Goal: Task Accomplishment & Management: Manage account settings

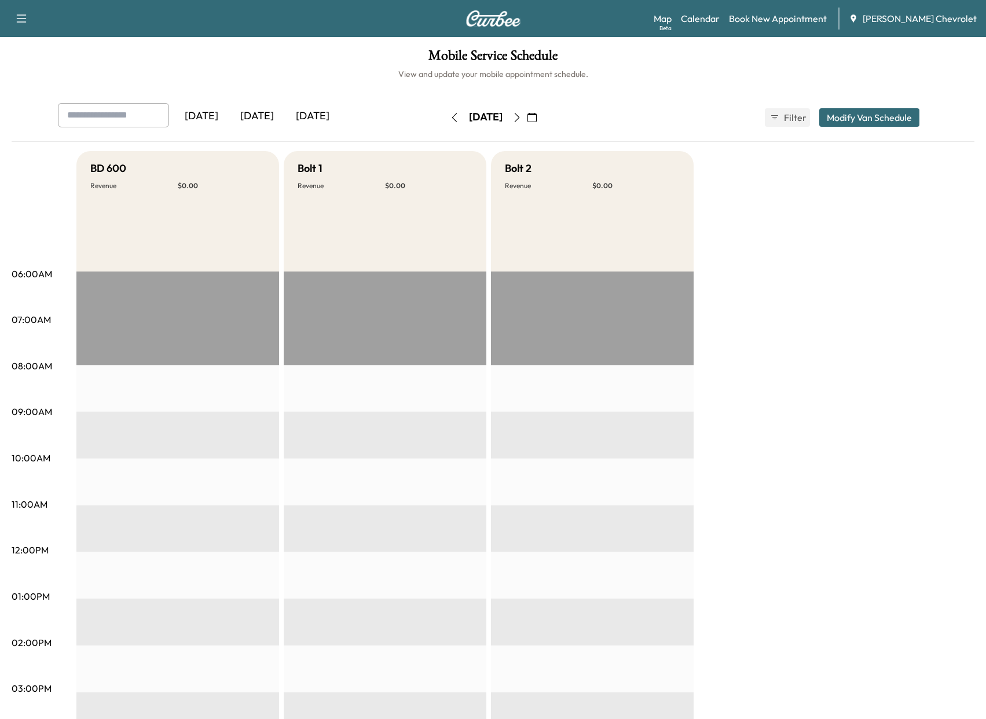
click at [450, 122] on icon "button" at bounding box center [454, 117] width 9 height 9
click at [445, 122] on button "button" at bounding box center [455, 117] width 20 height 19
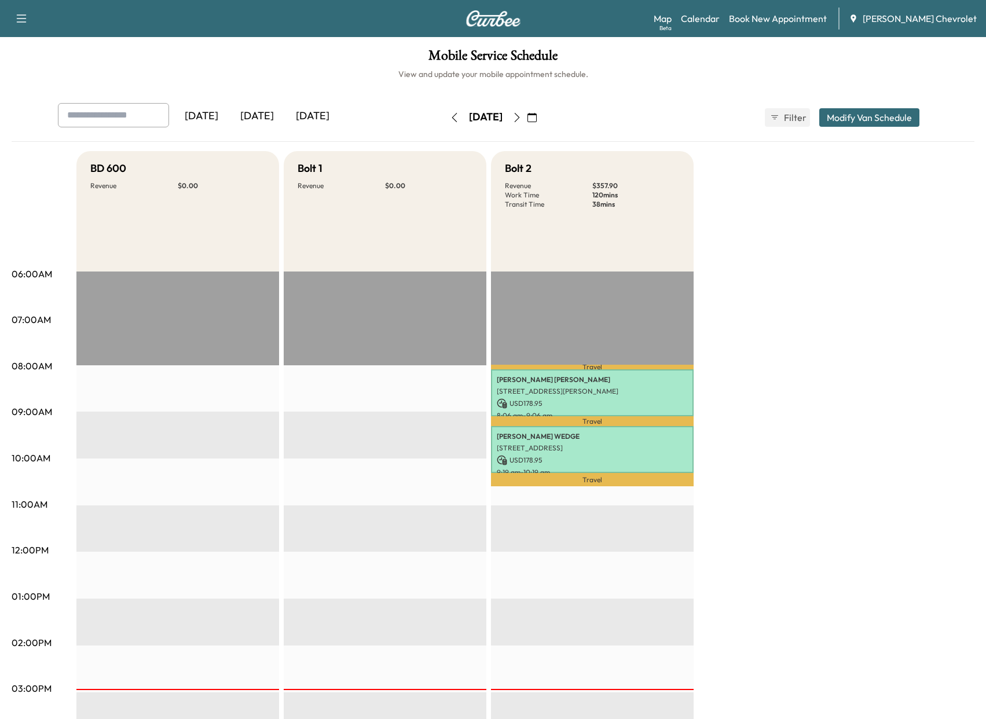
click at [521, 114] on icon "button" at bounding box center [516, 117] width 9 height 9
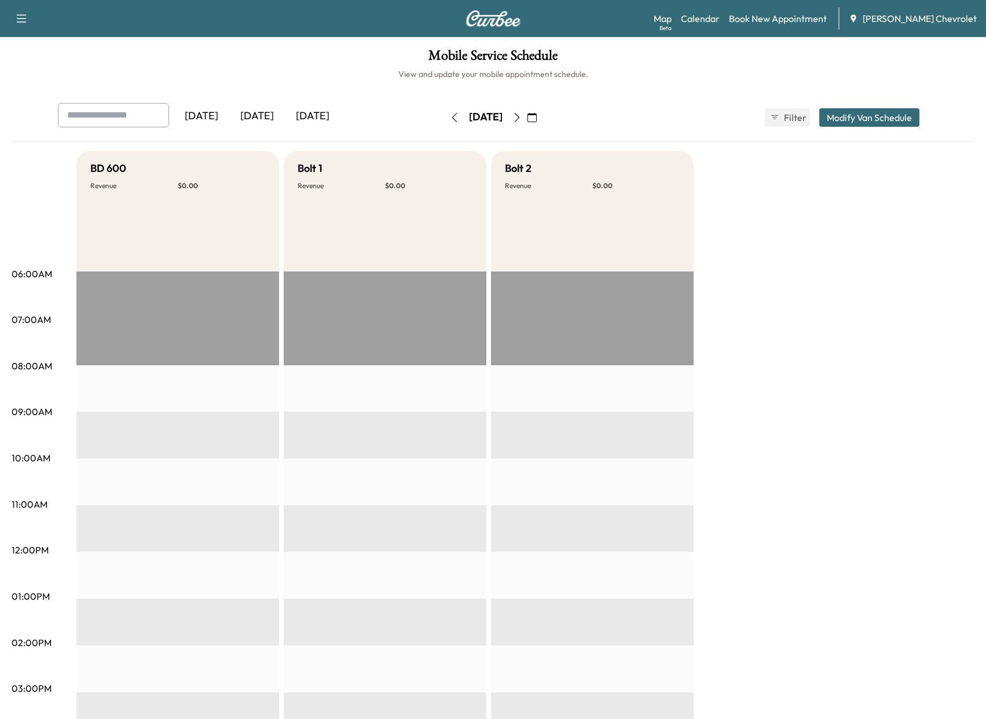
click at [521, 113] on icon "button" at bounding box center [516, 117] width 9 height 9
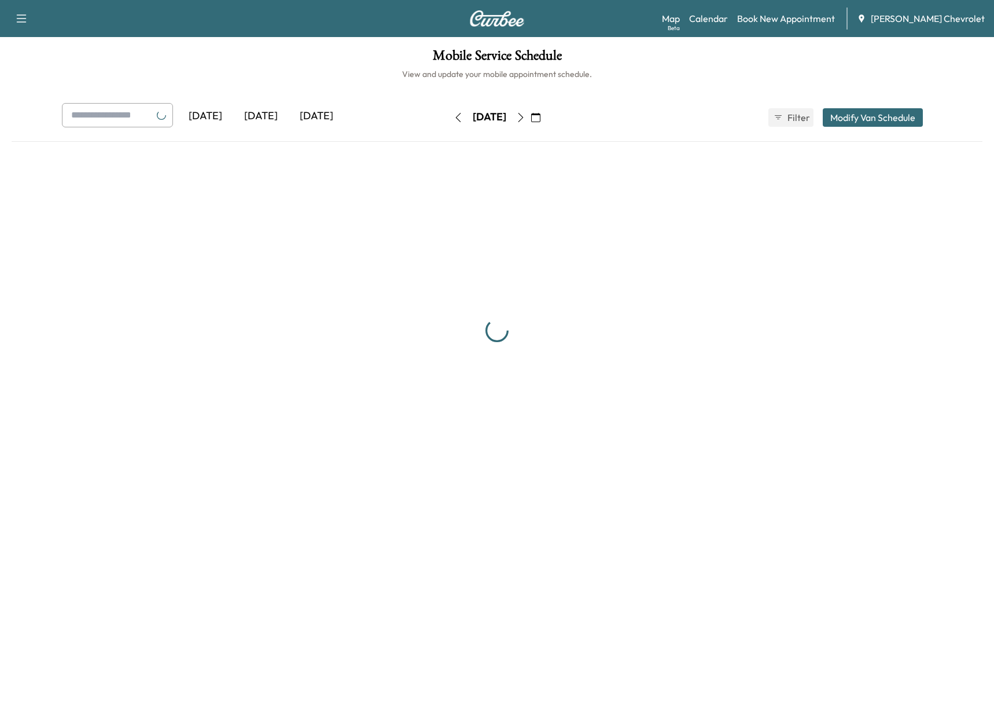
click at [526, 115] on icon "button" at bounding box center [520, 117] width 9 height 9
click at [524, 115] on icon "button" at bounding box center [521, 117] width 5 height 9
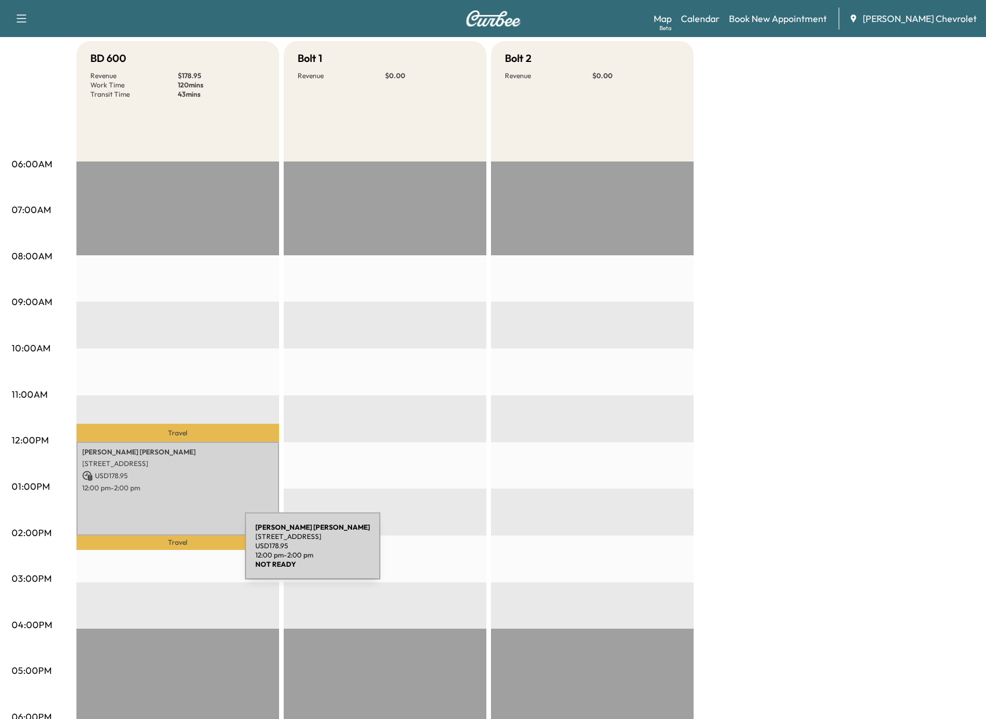
scroll to position [116, 0]
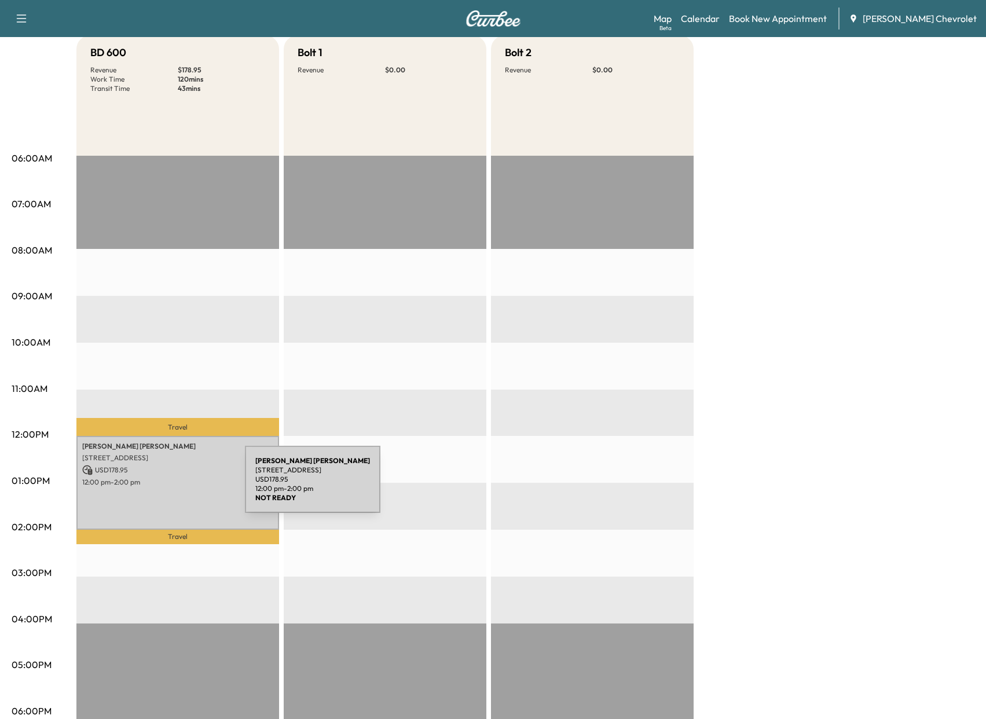
click at [158, 486] on div "Cole Riley 3253 Golden Fox Trail, Lebanon, OH 45036, USA USD 178.95 12:00 pm - …" at bounding box center [177, 483] width 203 height 94
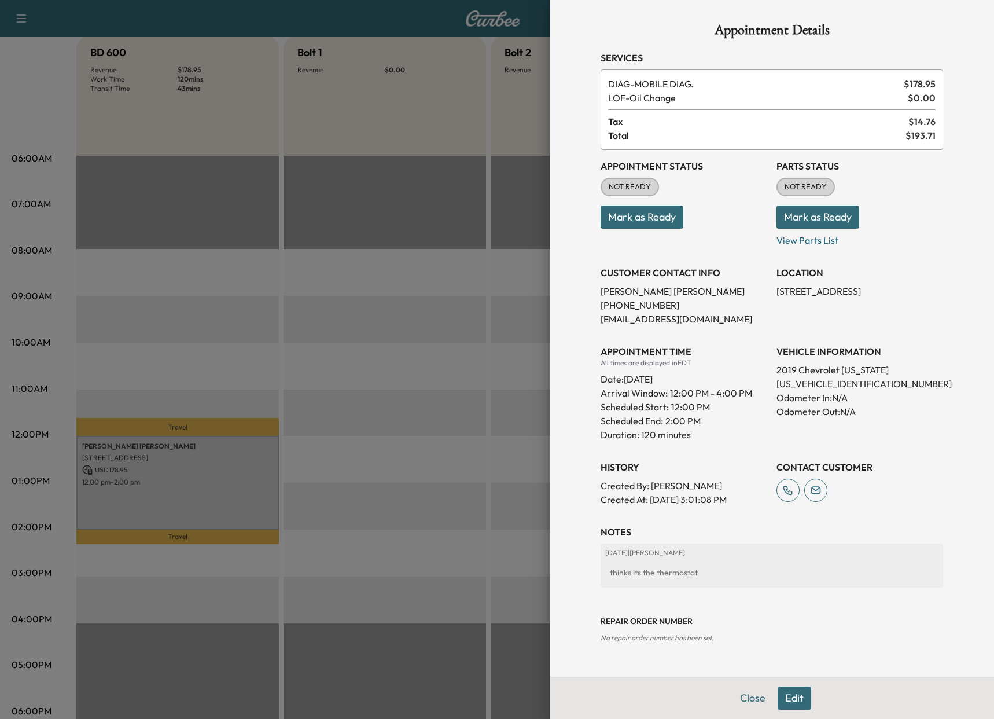
click at [793, 694] on button "Edit" at bounding box center [795, 697] width 34 height 23
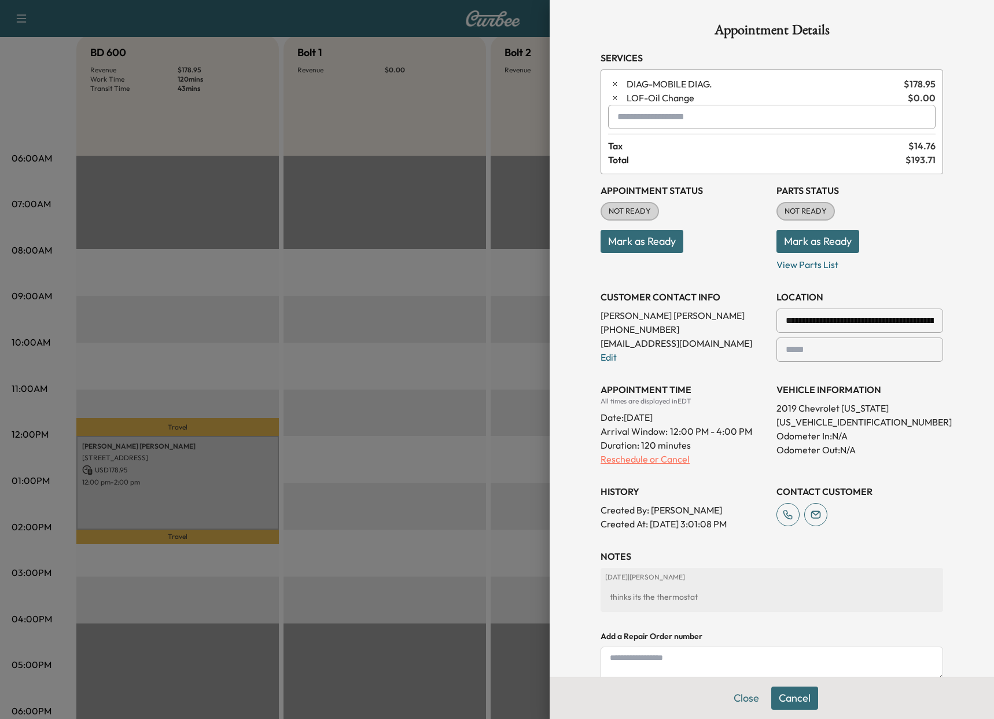
click at [603, 460] on p "Reschedule or Cancel" at bounding box center [684, 459] width 167 height 14
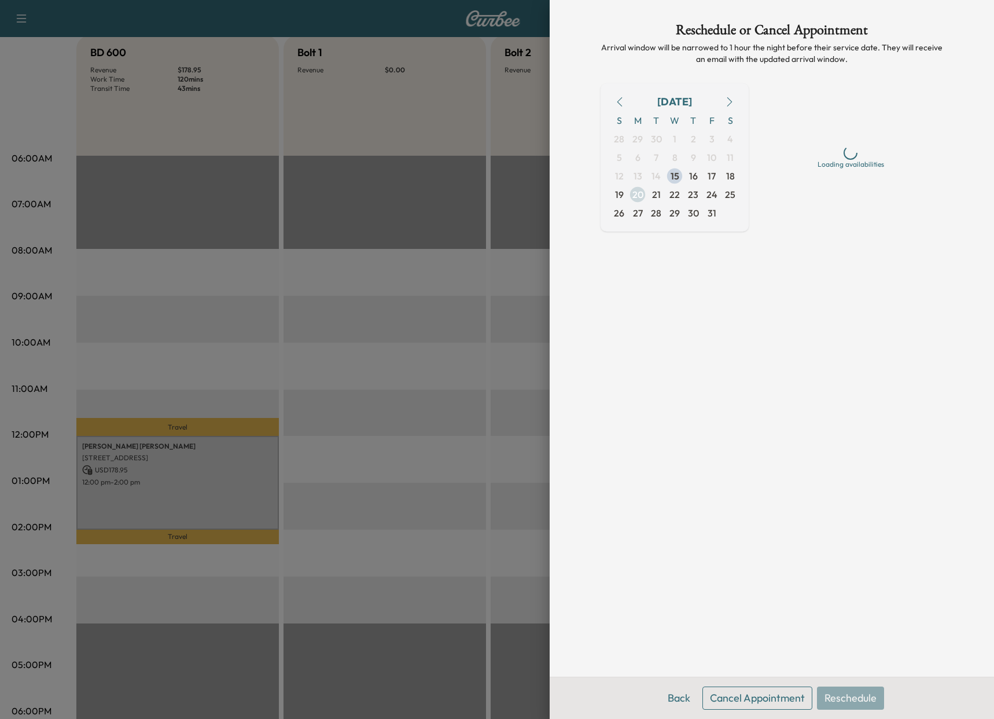
click at [636, 196] on span "20" at bounding box center [638, 195] width 11 height 14
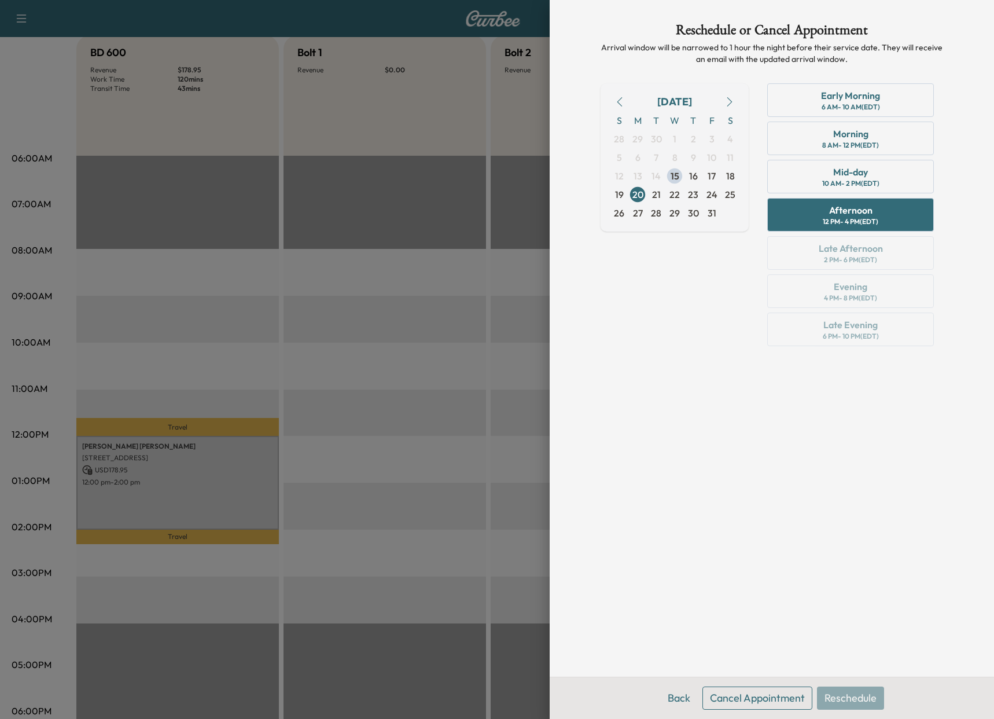
click at [849, 251] on div "Early Morning 6 AM - 10 AM (EDT) Morning 8 AM - 12 PM (EDT) Mid-day 10 AM - 2 P…" at bounding box center [850, 216] width 185 height 267
click at [685, 699] on button "Back" at bounding box center [679, 697] width 38 height 23
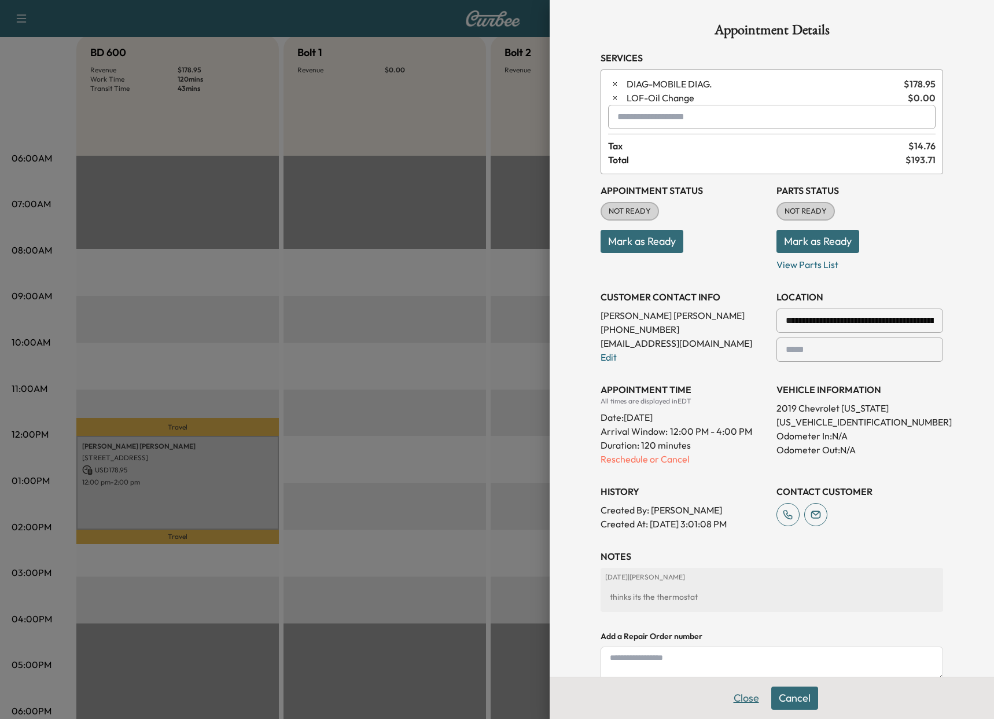
click at [736, 697] on button "Close" at bounding box center [746, 697] width 41 height 23
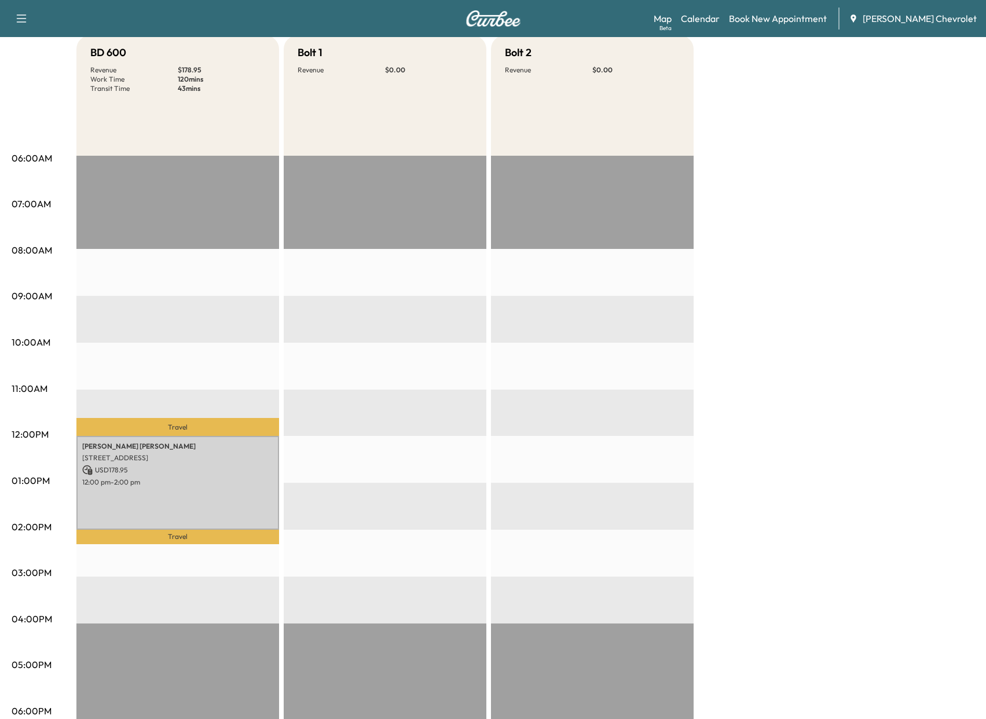
click at [885, 19] on span "[PERSON_NAME] Chevrolet" at bounding box center [919, 19] width 114 height 14
click at [897, 19] on span "[PERSON_NAME] Chevrolet" at bounding box center [919, 19] width 114 height 14
click at [18, 21] on icon "button" at bounding box center [21, 19] width 14 height 14
click at [53, 79] on div "06:00AM 07:00AM 08:00AM 09:00AM 10:00AM 11:00AM 12:00PM 01:00PM 02:00PM 03:00PM…" at bounding box center [44, 464] width 65 height 858
click at [116, 498] on div "Cole Riley 3253 Golden Fox Trail, Lebanon, OH 45036, USA USD 178.95 12:00 pm - …" at bounding box center [177, 483] width 203 height 94
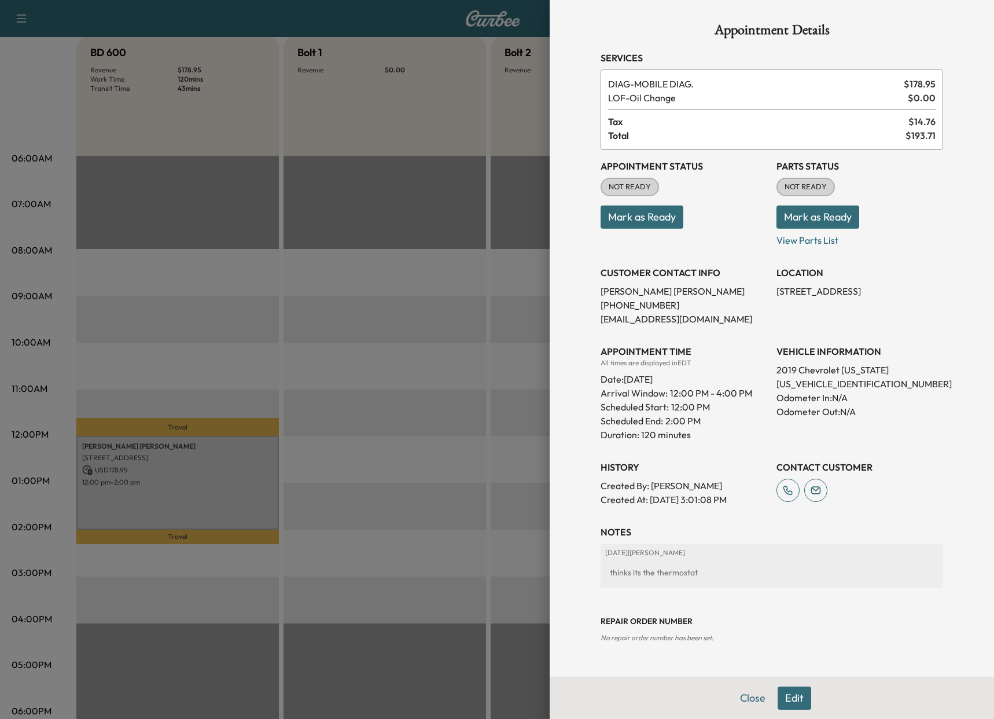
click at [715, 574] on div "thinks its the thermostat" at bounding box center [771, 572] width 333 height 21
click at [831, 289] on p "3253 Golden Fox Trail, Lebanon, OH 45036, USA" at bounding box center [860, 291] width 167 height 14
copy p "3253 Golden Fox Trail, Lebanon, OH 45036, USA"
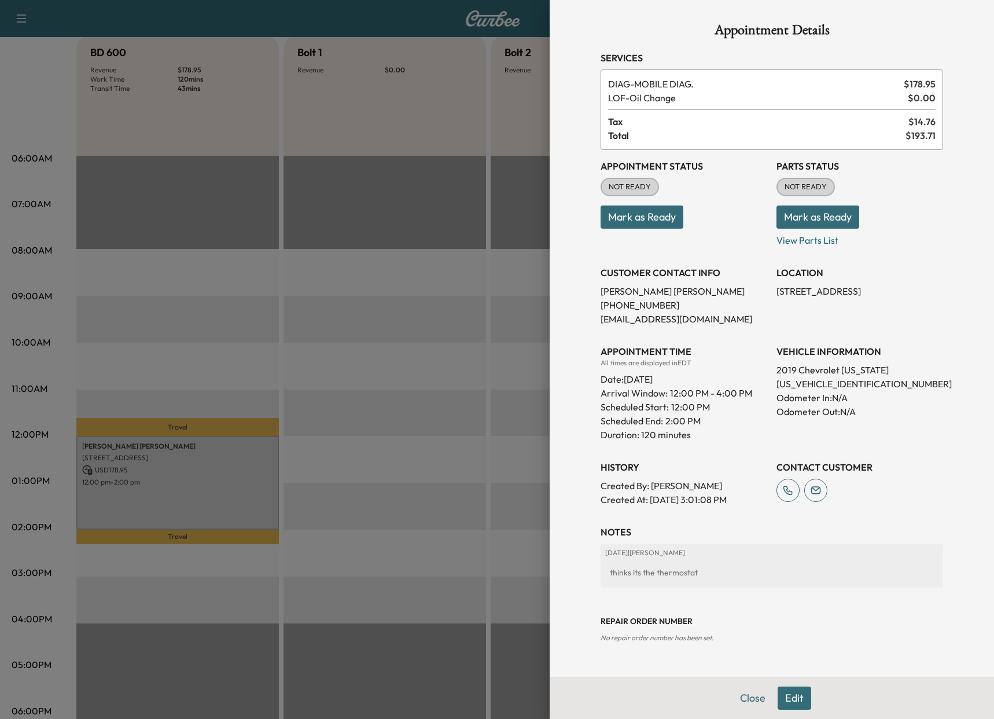
click at [50, 240] on div at bounding box center [497, 359] width 994 height 719
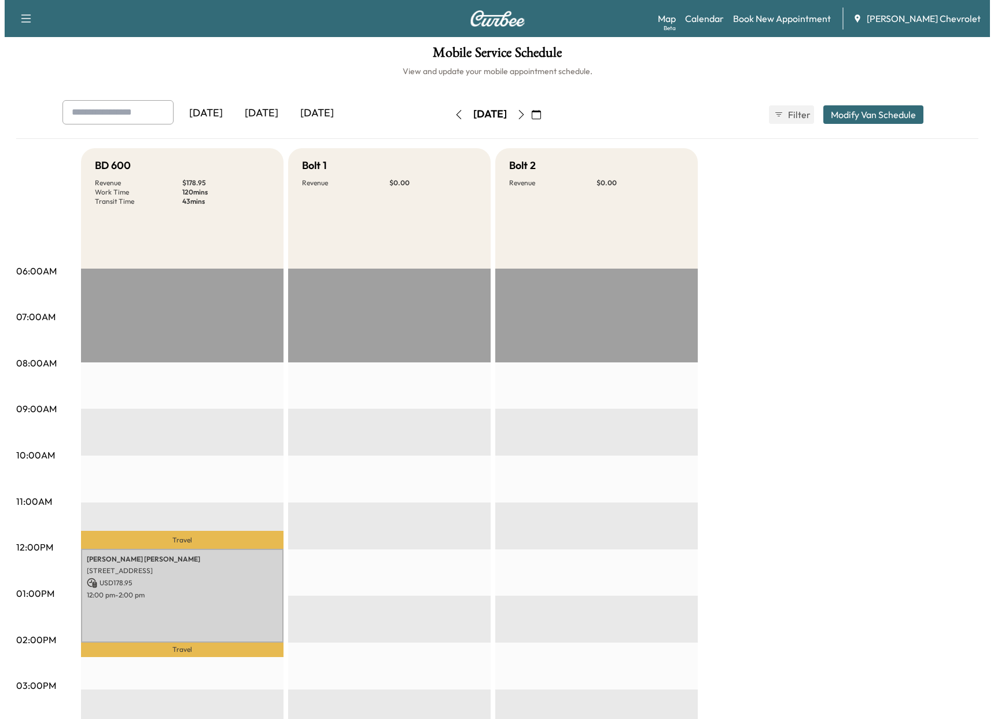
scroll to position [0, 0]
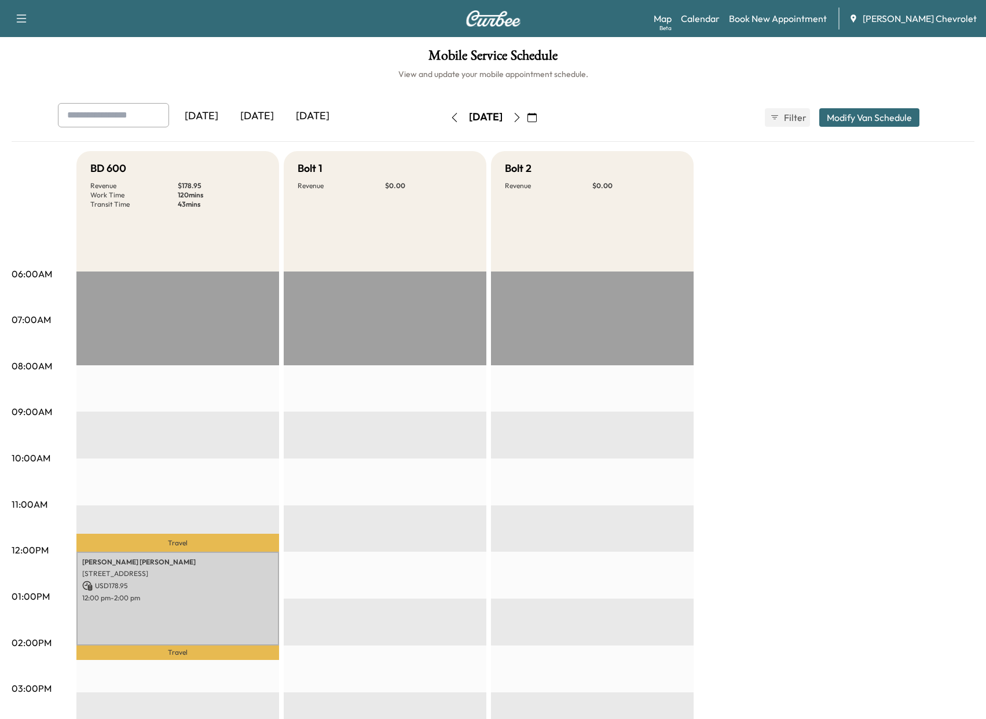
click at [304, 113] on div "[DATE]" at bounding box center [313, 116] width 56 height 27
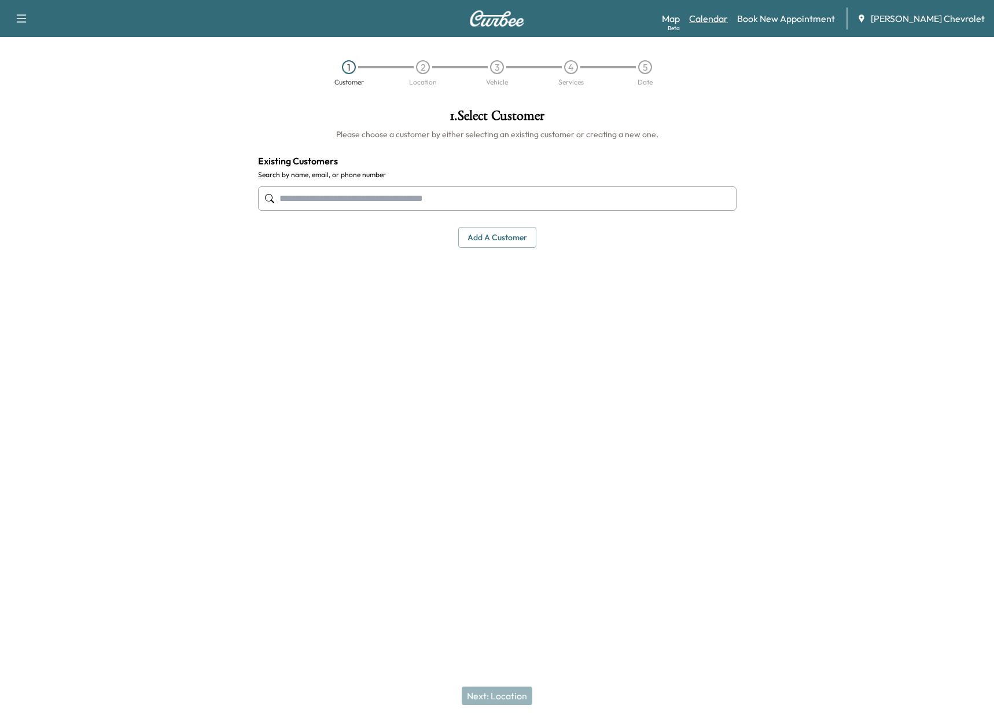
click at [728, 20] on link "Calendar" at bounding box center [708, 19] width 39 height 14
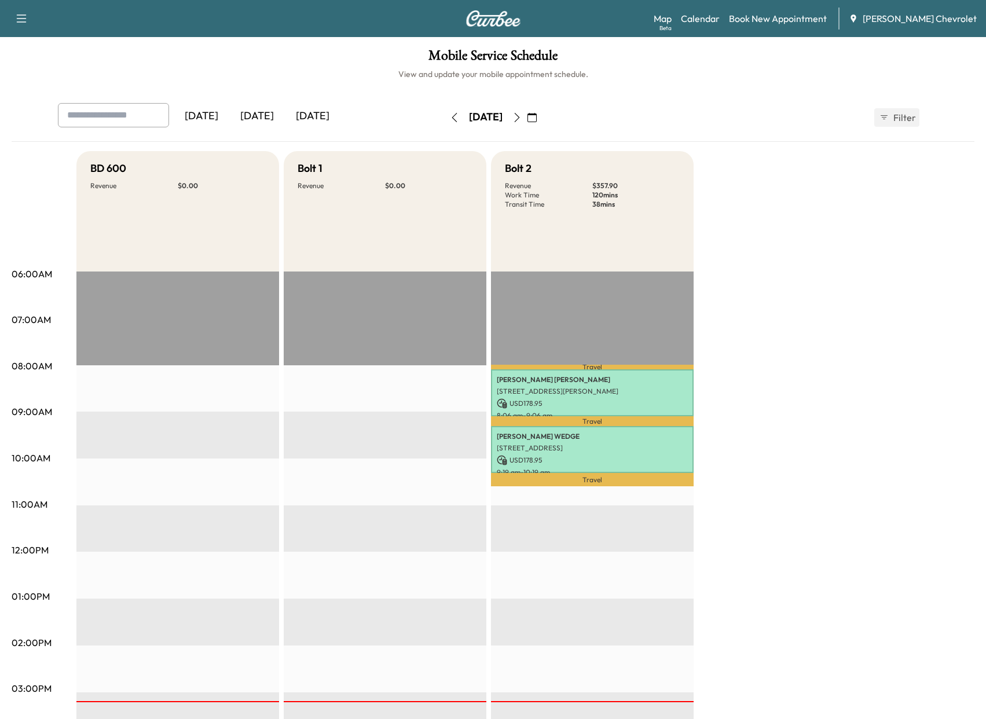
click at [313, 116] on div "[DATE]" at bounding box center [313, 116] width 56 height 27
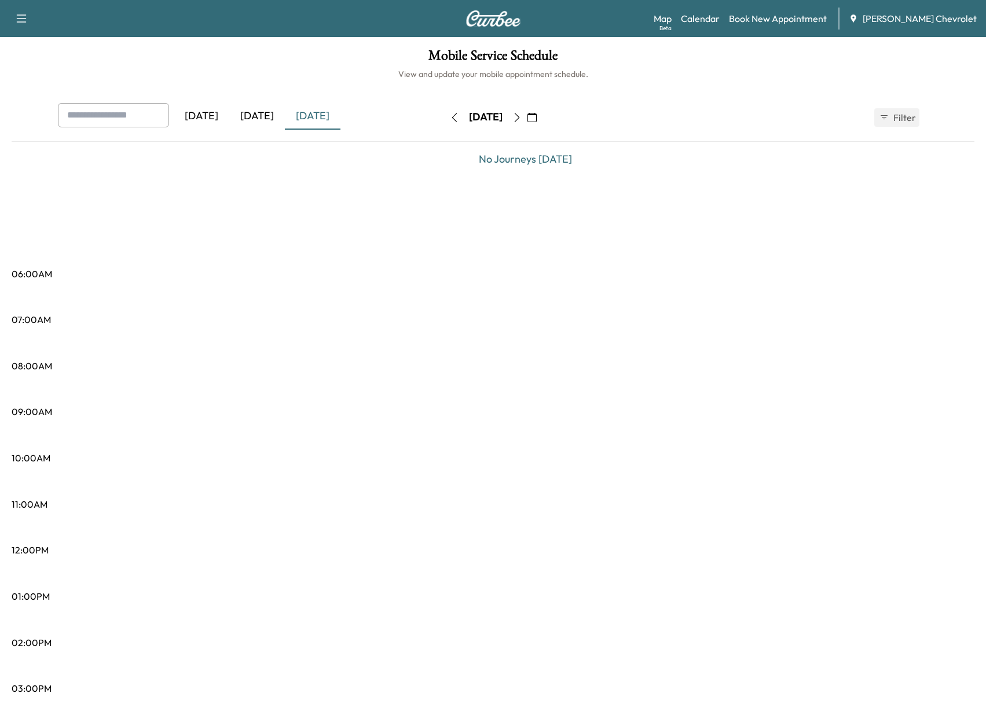
click at [307, 114] on div "[DATE]" at bounding box center [313, 116] width 56 height 27
